Goal: Task Accomplishment & Management: Manage account settings

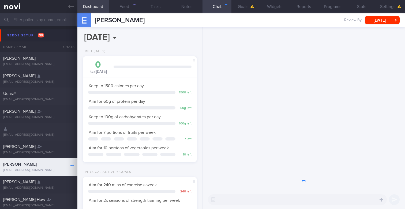
click at [55, 15] on input "text" at bounding box center [202, 19] width 405 height 13
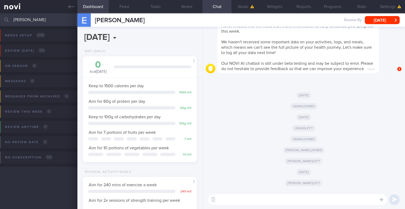
scroll to position [53, 107]
type input "[PERSON_NAME]"
click at [72, 9] on icon at bounding box center [71, 7] width 6 height 6
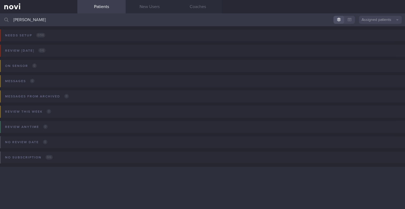
click at [361, 23] on button "Assigned patients" at bounding box center [380, 20] width 43 height 8
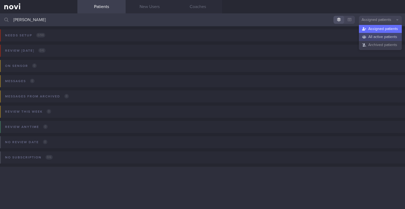
click at [369, 36] on button "All active patients" at bounding box center [380, 37] width 43 height 8
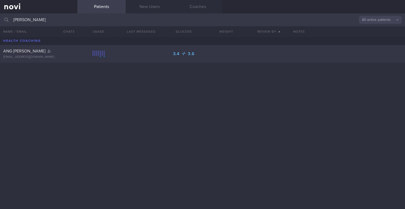
click at [141, 56] on div "ANG [PERSON_NAME] [PERSON_NAME][EMAIL_ADDRESS][DOMAIN_NAME] 3.4 3.6" at bounding box center [202, 54] width 405 height 18
select select "8"
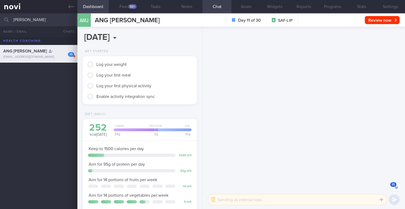
scroll to position [-1477, 0]
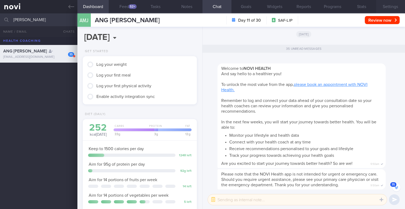
click at [391, 5] on button "Settings" at bounding box center [390, 6] width 29 height 13
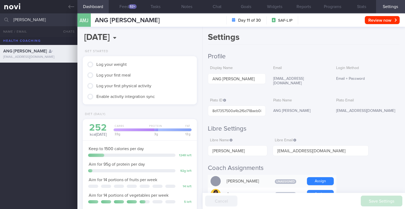
scroll to position [-1461, 0]
click at [45, 16] on input "[PERSON_NAME]" at bounding box center [202, 19] width 405 height 13
type input "[PERSON_NAME] MOI"
click at [40, 71] on div "[PERSON_NAME] MOI ([PERSON_NAME])" at bounding box center [38, 69] width 70 height 11
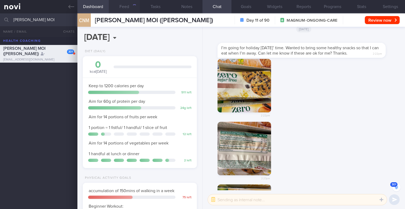
scroll to position [60, 105]
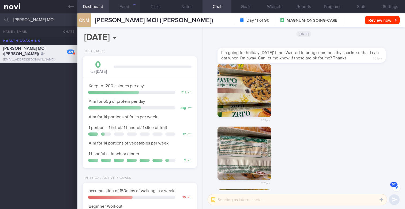
click at [130, 8] on button "Feed" at bounding box center [124, 6] width 31 height 13
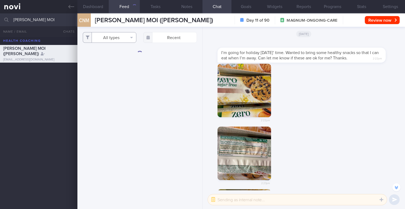
click at [105, 39] on button "All types" at bounding box center [110, 37] width 54 height 11
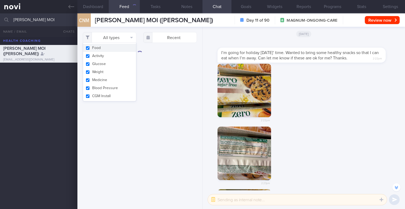
click at [99, 51] on button "Food" at bounding box center [109, 48] width 53 height 8
checkbox input "false"
click at [99, 55] on button "Activity" at bounding box center [109, 56] width 53 height 8
checkbox input "false"
click at [99, 71] on button "Weight" at bounding box center [109, 72] width 53 height 8
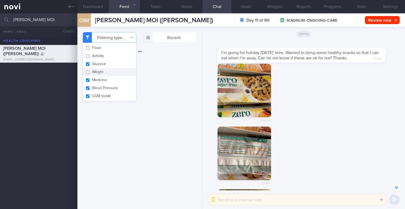
checkbox input "false"
click at [99, 82] on button "Medicine" at bounding box center [109, 80] width 53 height 8
checkbox input "false"
click at [99, 87] on button "Blood Pressure" at bounding box center [109, 88] width 53 height 8
checkbox input "false"
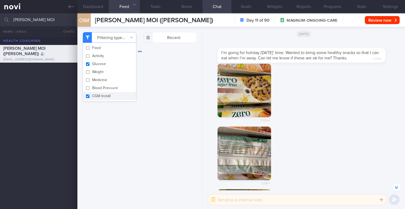
click at [99, 94] on button "CGM Install" at bounding box center [109, 96] width 53 height 8
checkbox input "false"
click at [177, 145] on div "Filtering type... Food Activity Glucose Weight Medicine Blood Pressure [MEDICAL…" at bounding box center [139, 118] width 125 height 183
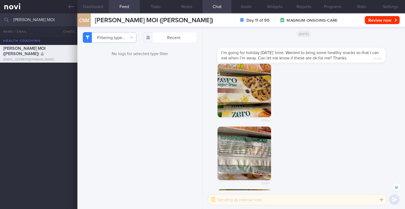
scroll to position [53, 107]
